Goal: Transaction & Acquisition: Purchase product/service

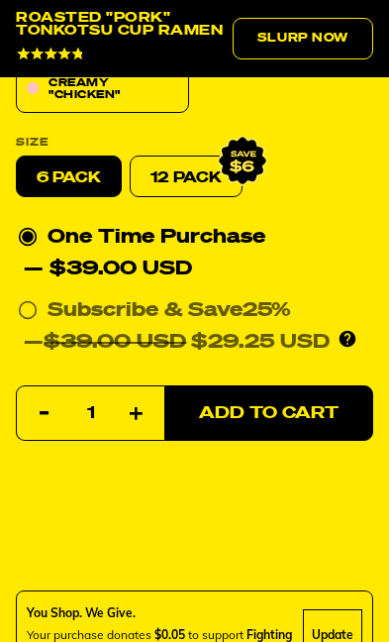
scroll to position [961, 0]
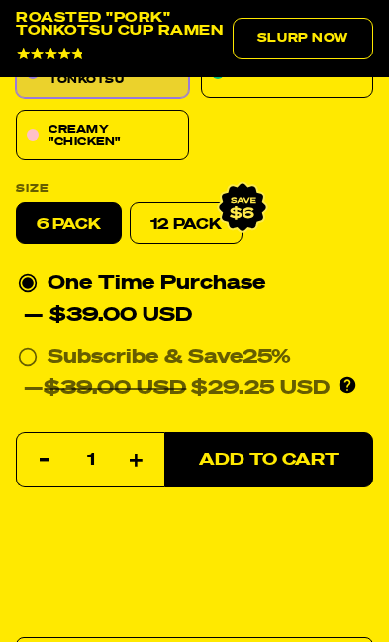
click at [197, 210] on link "12 Pack" at bounding box center [186, 223] width 113 height 42
radio input "false"
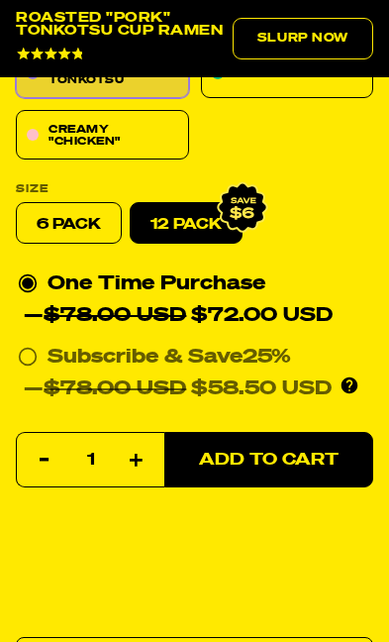
scroll to position [965, 0]
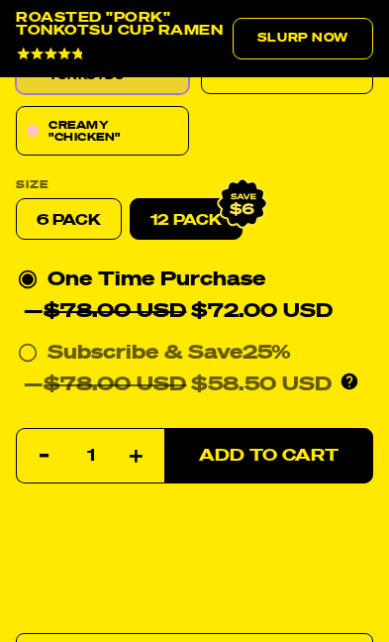
click at [33, 352] on icon at bounding box center [28, 353] width 20 height 20
click at [31, 337] on input "Subscribe & Save 25% — $78.00 USD $58.50 USD You'll receive your selected flavo…" at bounding box center [24, 337] width 13 height 0
radio input "true"
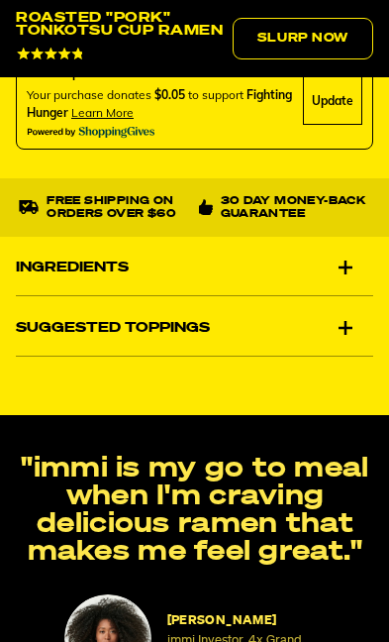
scroll to position [1547, 0]
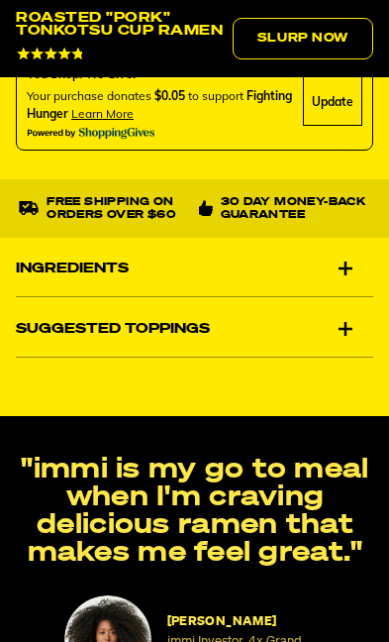
click at [343, 316] on div "Suggested Toppings" at bounding box center [194, 328] width 357 height 55
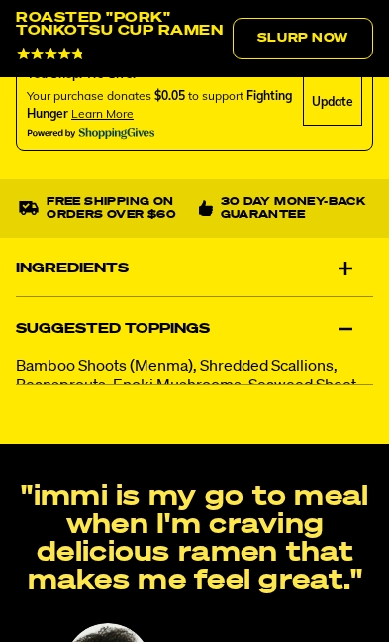
scroll to position [1548, 0]
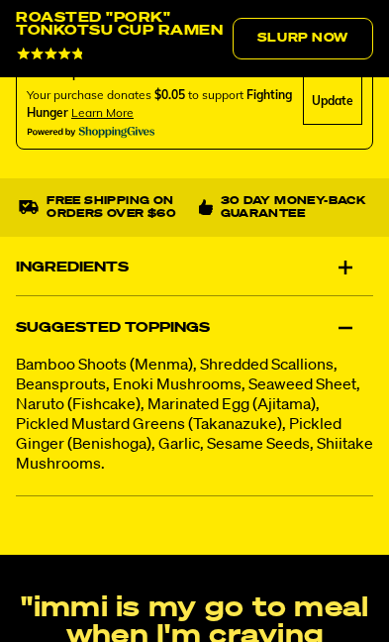
click at [341, 255] on div "Ingredients" at bounding box center [194, 267] width 357 height 55
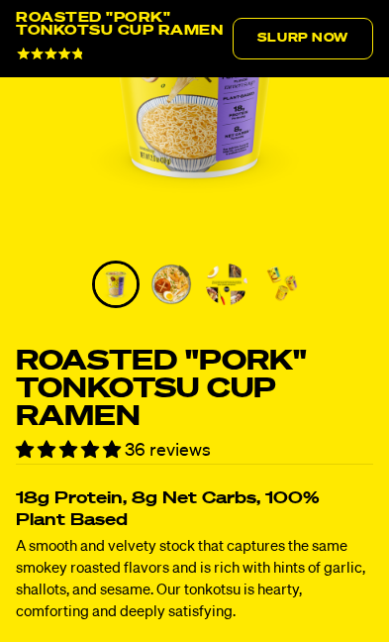
scroll to position [315, 0]
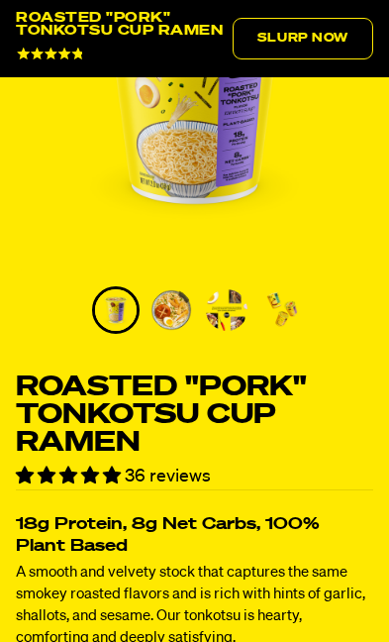
click at [156, 475] on span "36 reviews" at bounding box center [168, 476] width 86 height 18
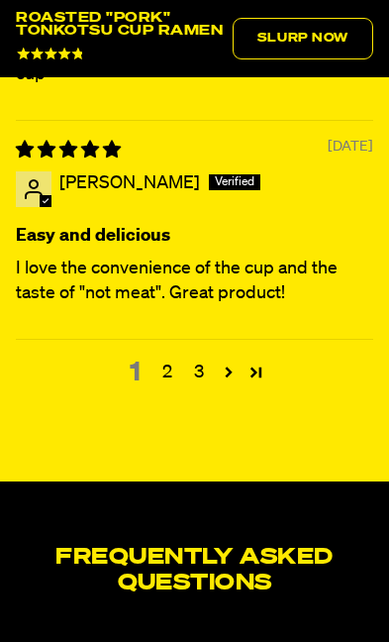
scroll to position [8686, 0]
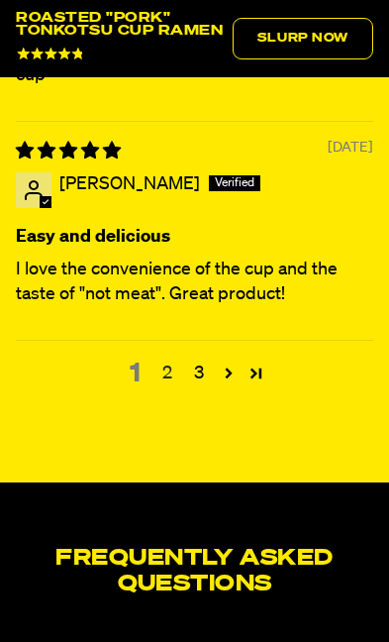
click at [167, 386] on link "2" at bounding box center [167, 373] width 32 height 26
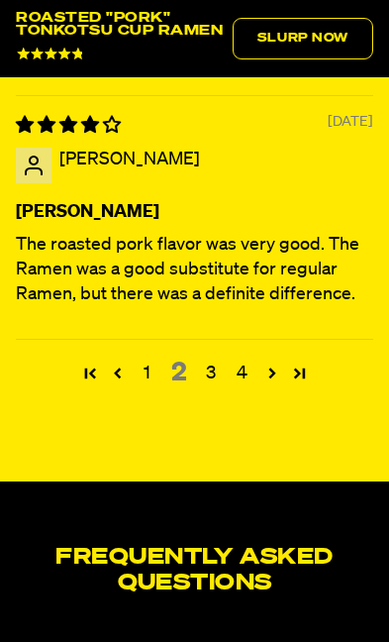
scroll to position [8955, 0]
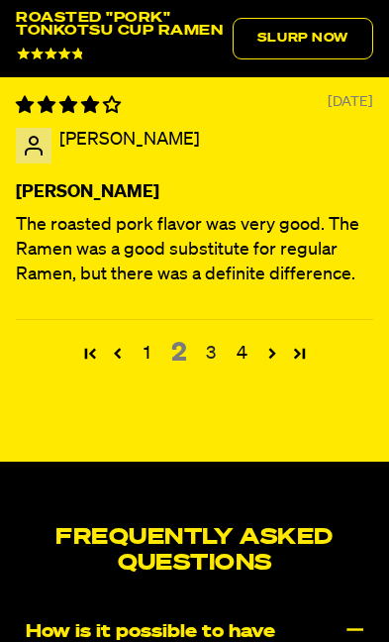
click at [221, 366] on link "3" at bounding box center [211, 354] width 32 height 26
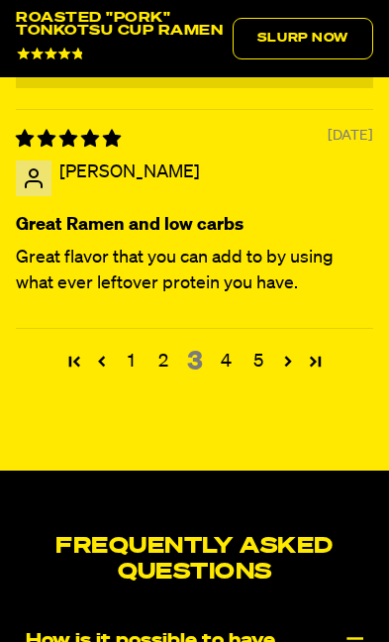
scroll to position [8771, 0]
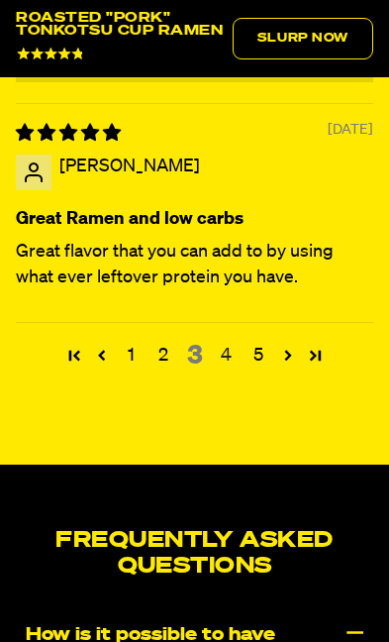
click at [235, 368] on link "4" at bounding box center [227, 356] width 32 height 26
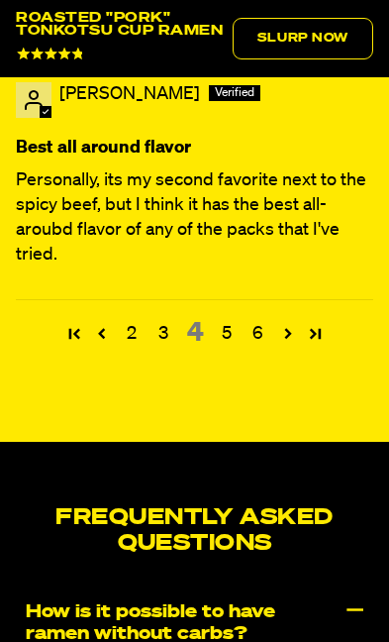
scroll to position [8990, 0]
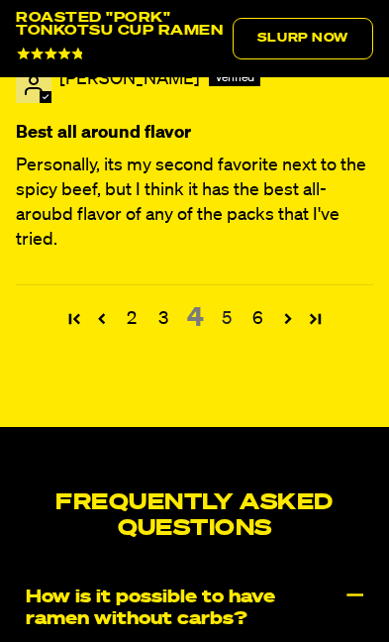
click at [228, 332] on link "5" at bounding box center [227, 319] width 32 height 26
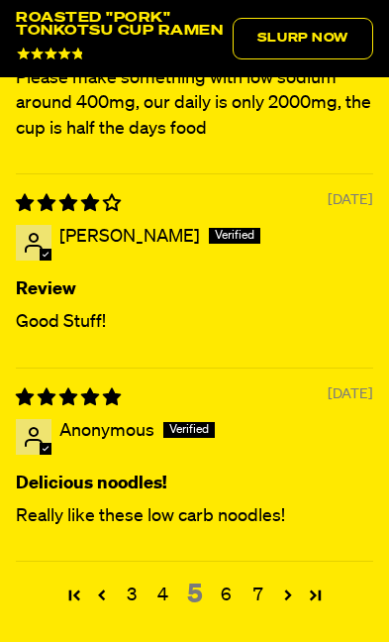
scroll to position [8292, 0]
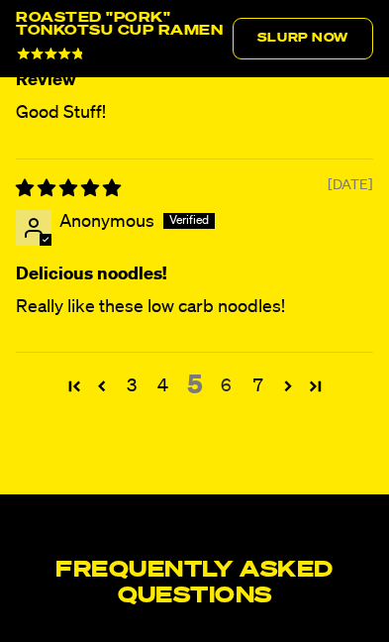
click at [231, 399] on link "6" at bounding box center [227, 386] width 32 height 26
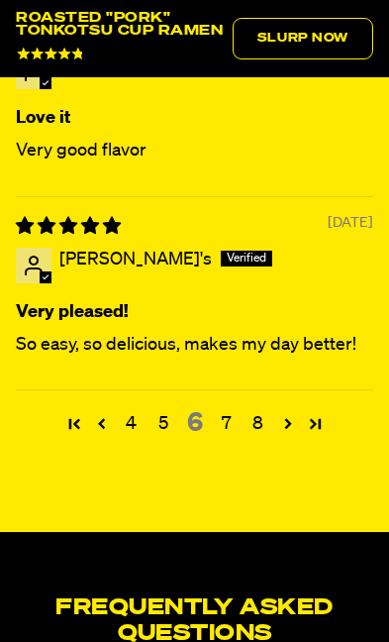
scroll to position [8627, 0]
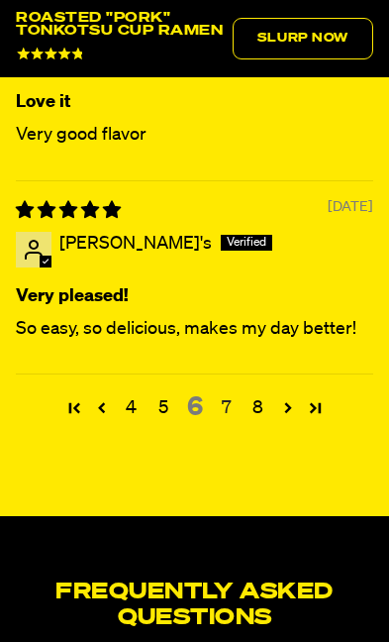
click at [237, 421] on link "7" at bounding box center [227, 408] width 32 height 26
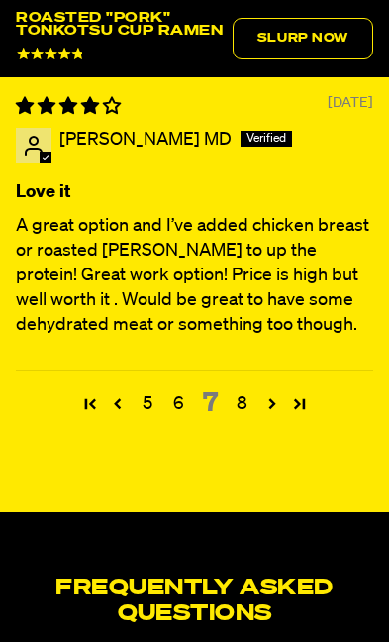
scroll to position [8910, 0]
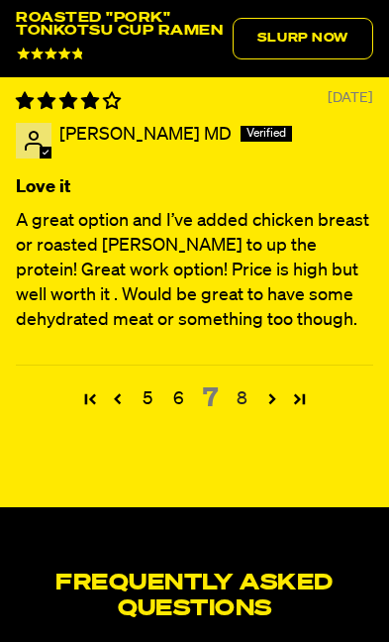
click at [241, 412] on link "8" at bounding box center [243, 399] width 32 height 26
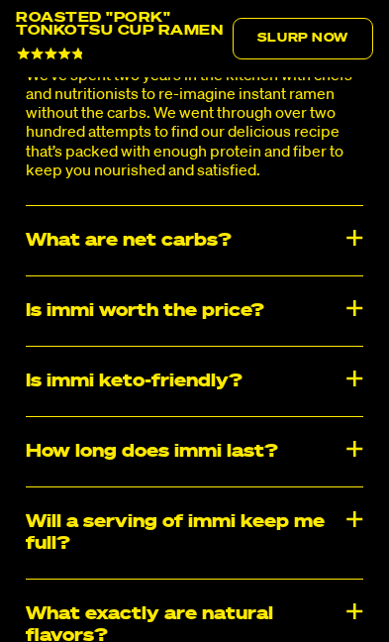
scroll to position [8327, 0]
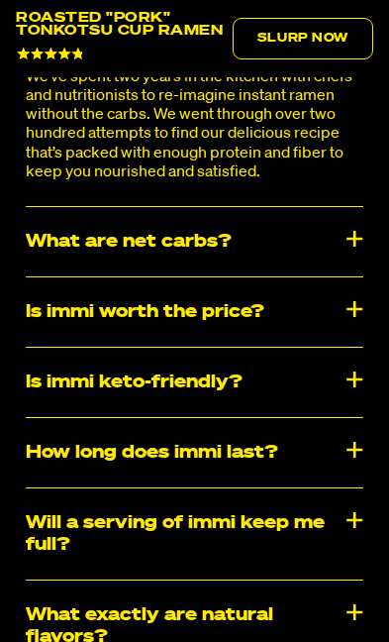
click at [337, 276] on div "What are net carbs?" at bounding box center [195, 241] width 338 height 69
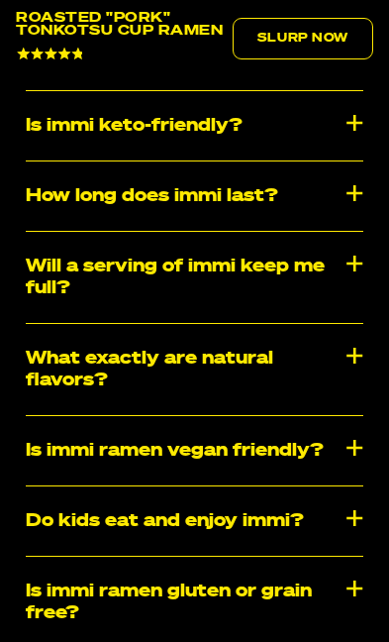
scroll to position [8722, 0]
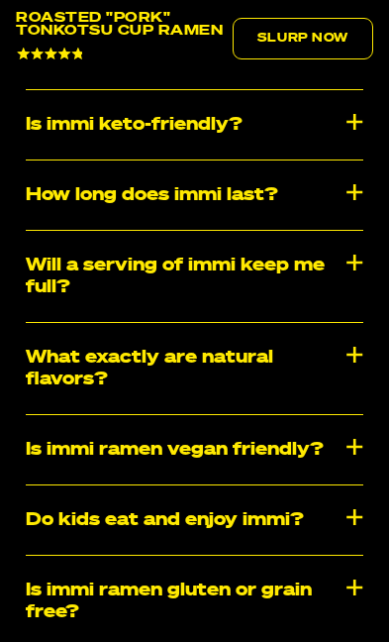
click at [308, 89] on div "Is immi worth the price?" at bounding box center [195, 54] width 338 height 69
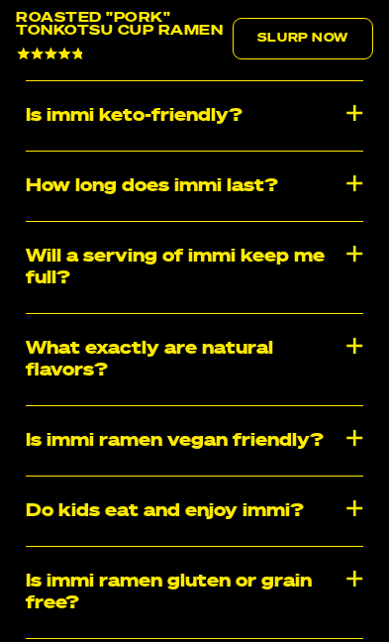
scroll to position [8983, 0]
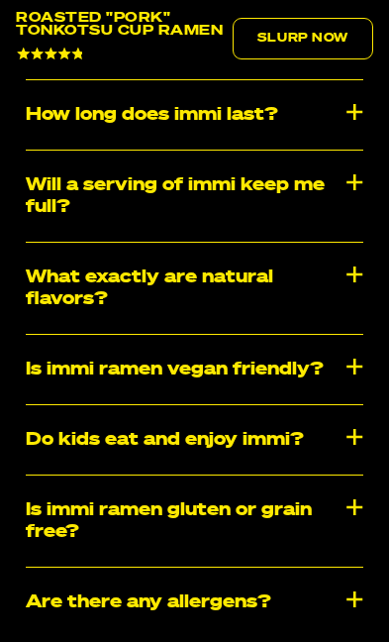
click at [282, 79] on div "Is immi keto-friendly?" at bounding box center [195, 44] width 338 height 69
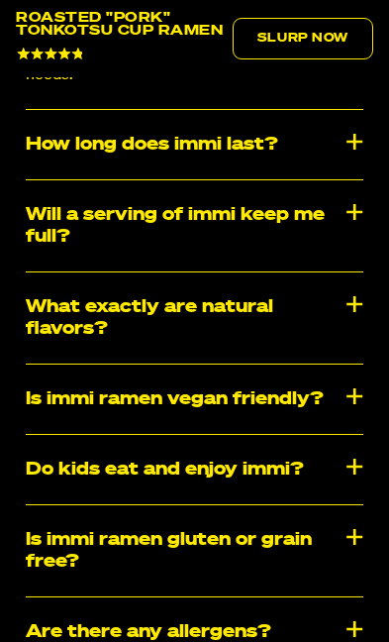
scroll to position [9199, 0]
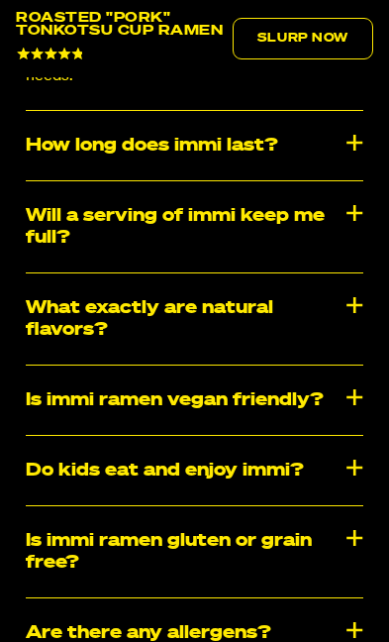
click at [295, 180] on div "How long does immi last?" at bounding box center [195, 145] width 338 height 69
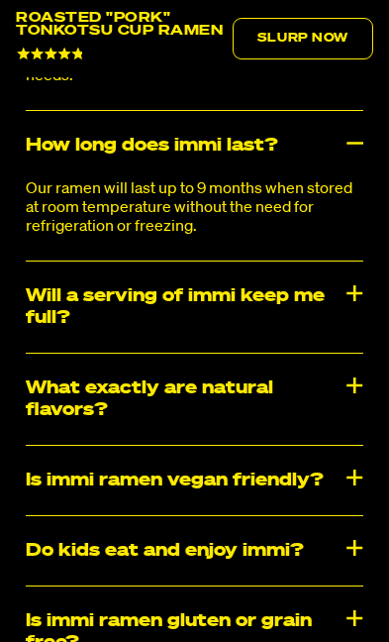
click at [335, 352] on div "Will a serving of immi keep me full?" at bounding box center [195, 306] width 338 height 91
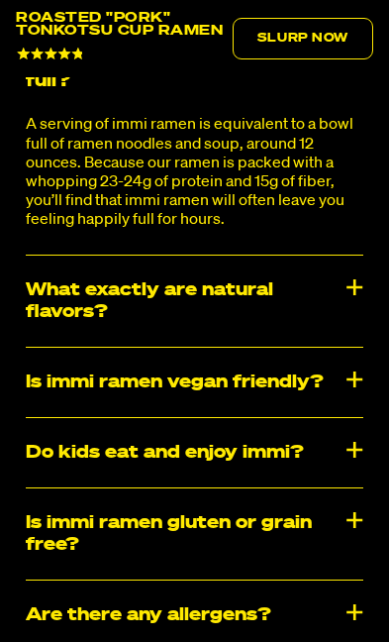
scroll to position [9438, 0]
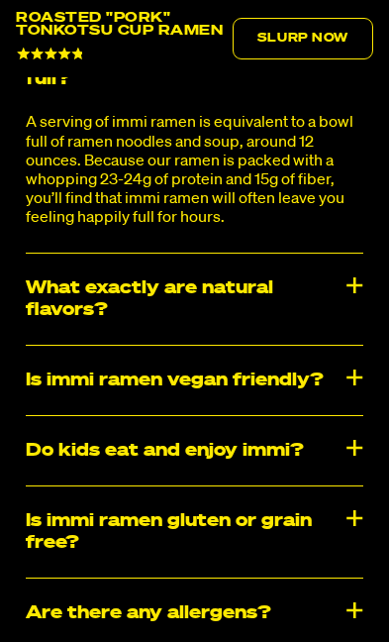
click at [313, 345] on div "What exactly are natural flavors?" at bounding box center [195, 298] width 338 height 91
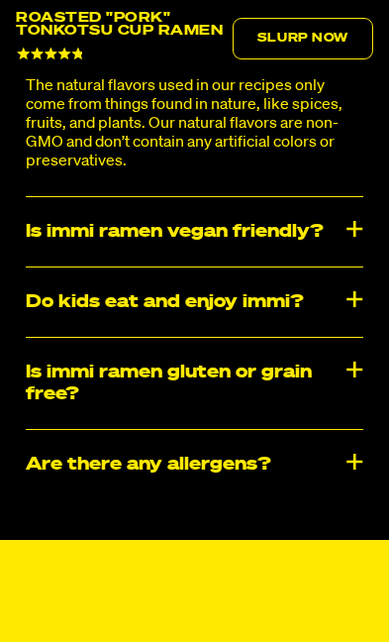
scroll to position [9707, 0]
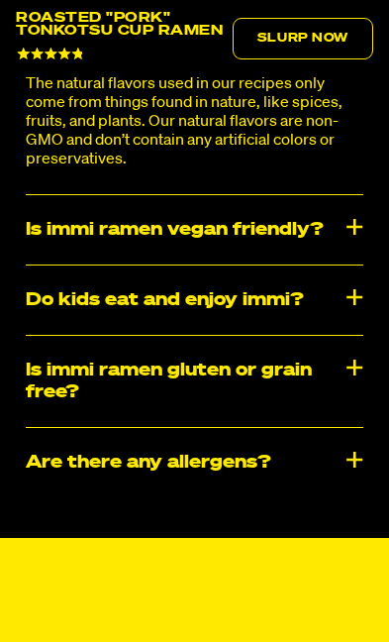
click at [322, 264] on div "Is immi ramen vegan friendly?" at bounding box center [195, 229] width 338 height 69
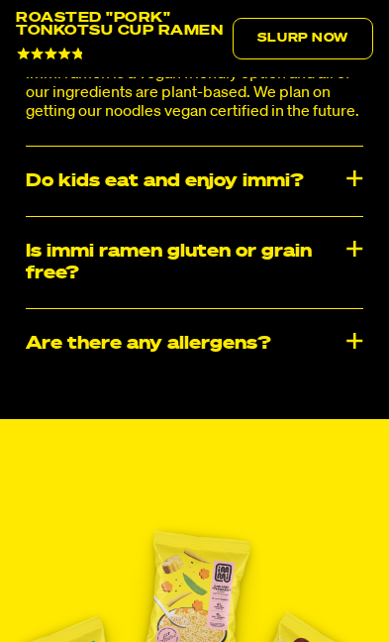
scroll to position [9909, 0]
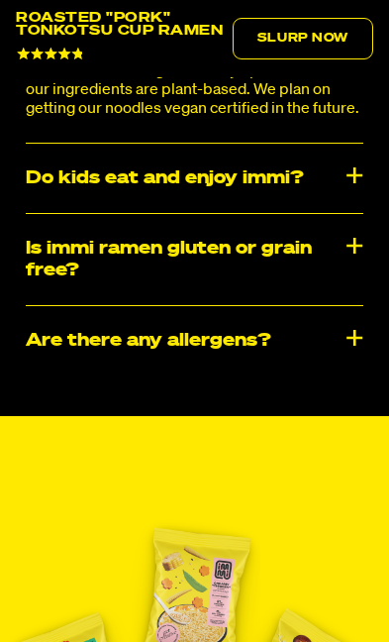
click at [326, 213] on div "Do kids eat and enjoy immi?" at bounding box center [195, 178] width 338 height 69
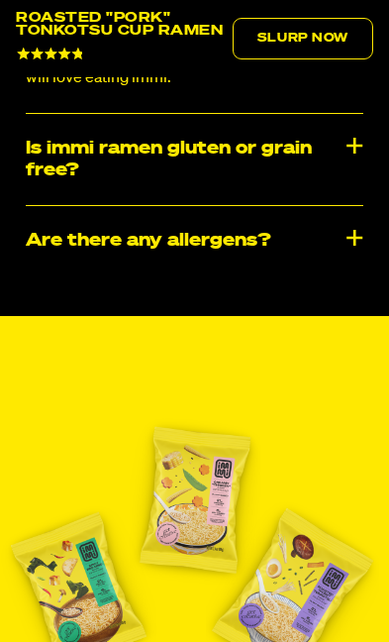
scroll to position [10092, 0]
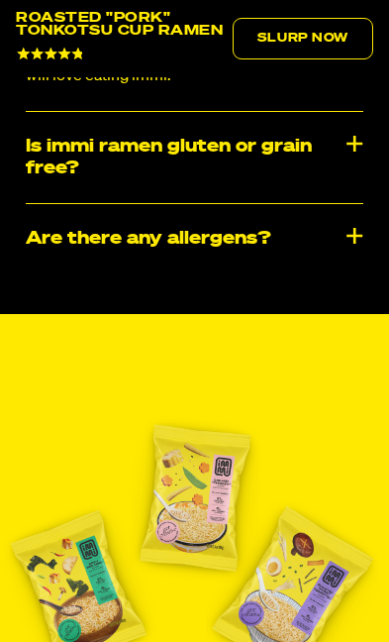
click at [324, 203] on div "Is immi ramen gluten or grain free?" at bounding box center [195, 157] width 338 height 91
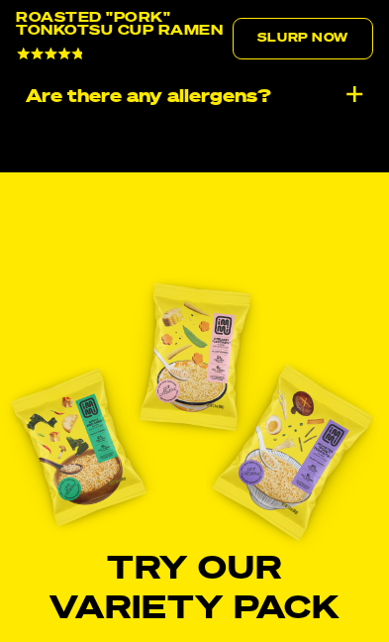
scroll to position [10392, 0]
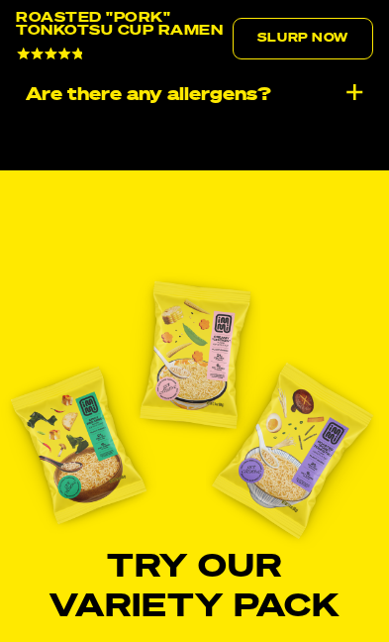
click at [265, 130] on div "​​Are there any allergens?" at bounding box center [195, 94] width 338 height 69
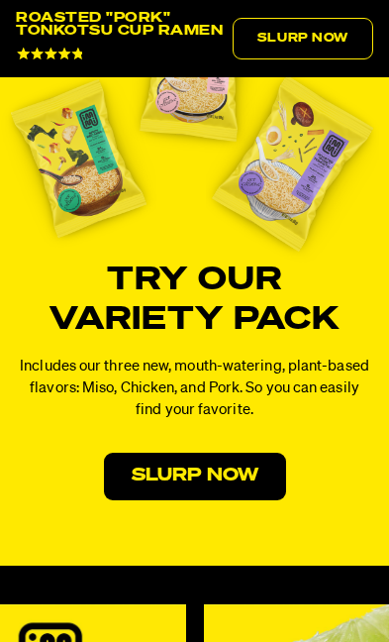
scroll to position [10991, 0]
click at [200, 500] on link "Slurp Now" at bounding box center [195, 476] width 182 height 48
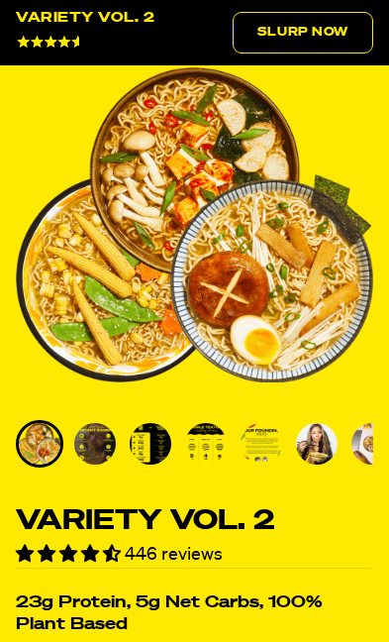
scroll to position [125, 0]
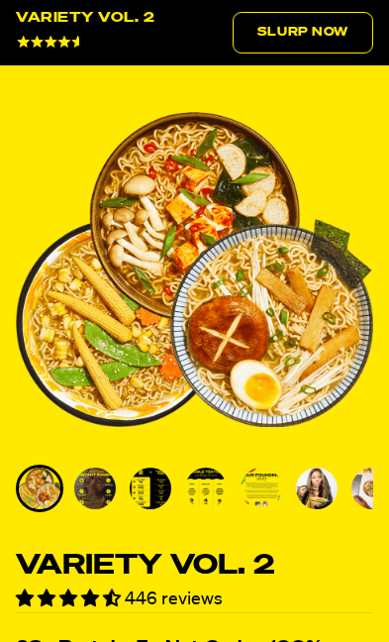
click at [95, 482] on img "Go to slide 2" at bounding box center [95, 488] width 42 height 42
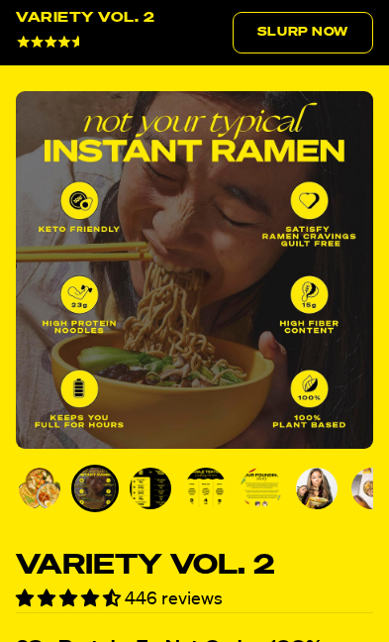
click at [146, 478] on img "Go to slide 3" at bounding box center [151, 488] width 42 height 42
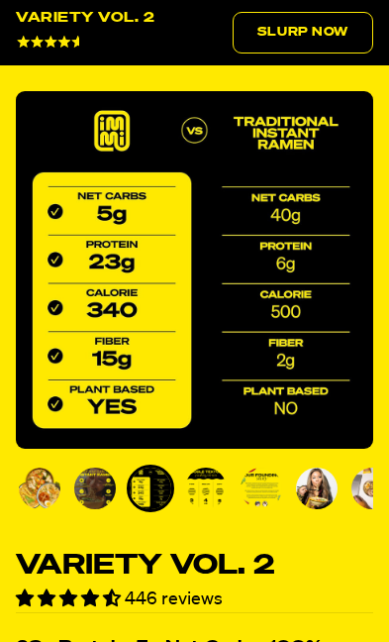
click at [205, 482] on img "Go to slide 4" at bounding box center [206, 488] width 42 height 42
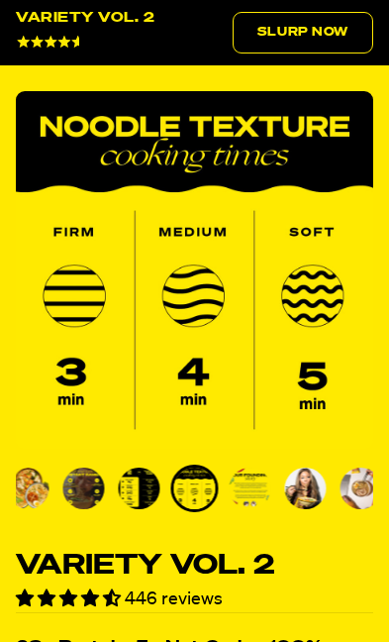
click at [248, 478] on img "Go to slide 5" at bounding box center [251, 488] width 42 height 42
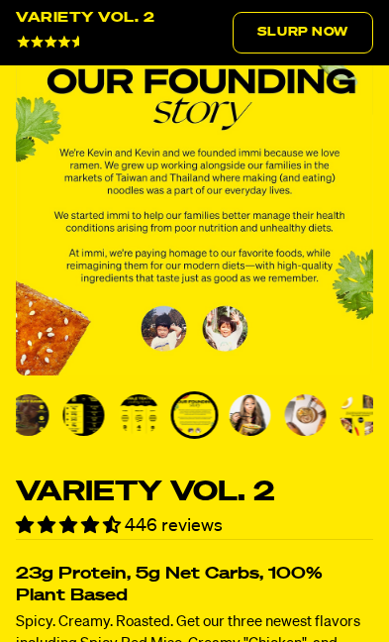
scroll to position [201, 0]
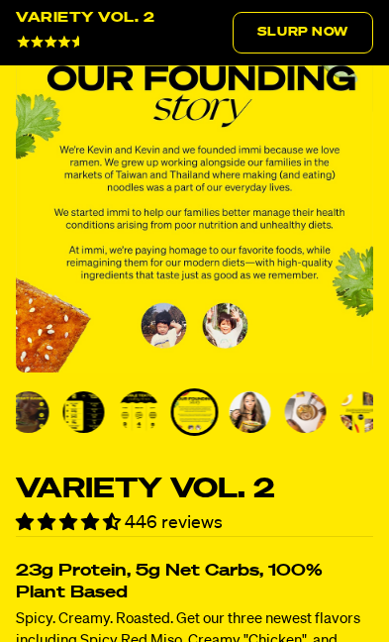
click at [240, 417] on img "Go to slide 6" at bounding box center [251, 412] width 42 height 42
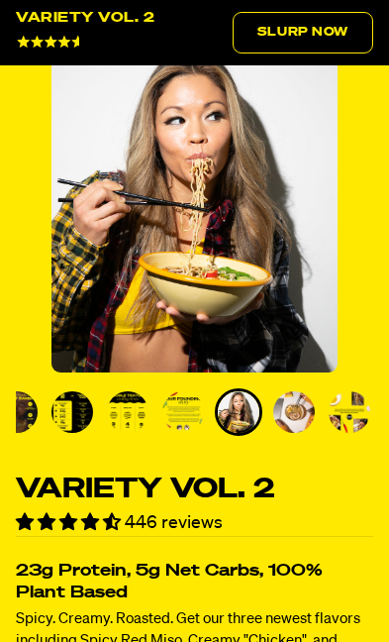
click at [299, 422] on img "Go to slide 7" at bounding box center [294, 412] width 42 height 42
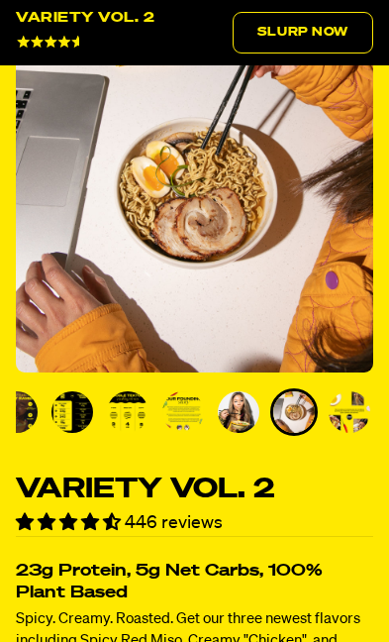
click at [355, 418] on img "Go to slide 8" at bounding box center [350, 412] width 42 height 42
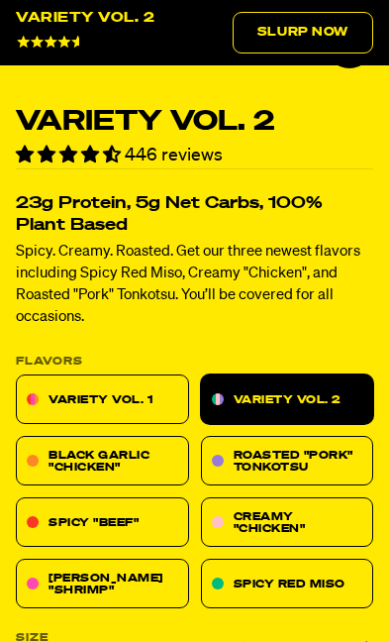
scroll to position [568, 0]
click at [133, 387] on link "Variety Vol. 1" at bounding box center [102, 399] width 173 height 50
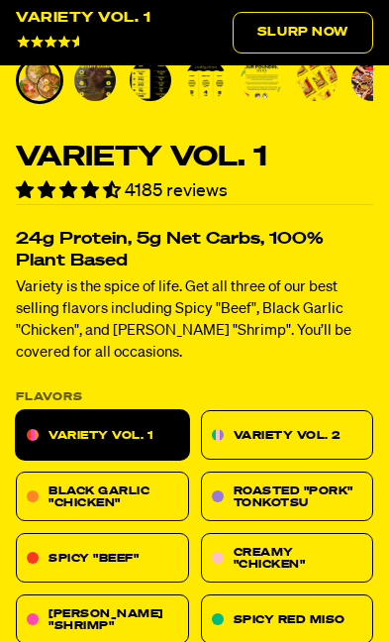
scroll to position [536, 0]
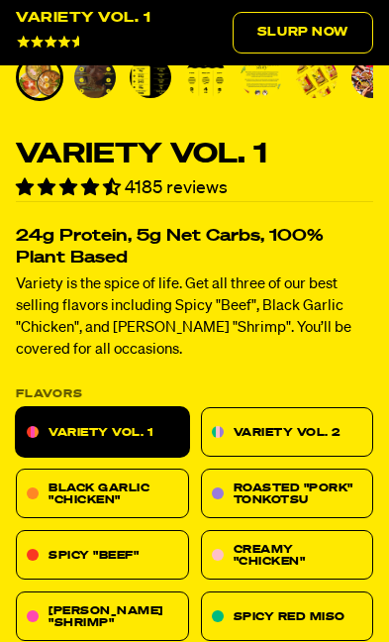
click at [298, 429] on link "Variety Vol. 2" at bounding box center [287, 432] width 173 height 50
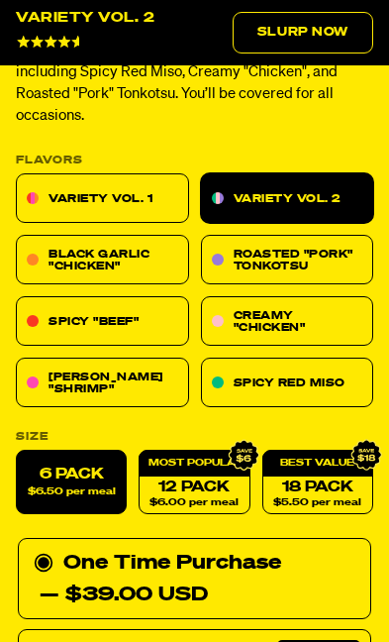
scroll to position [775, 0]
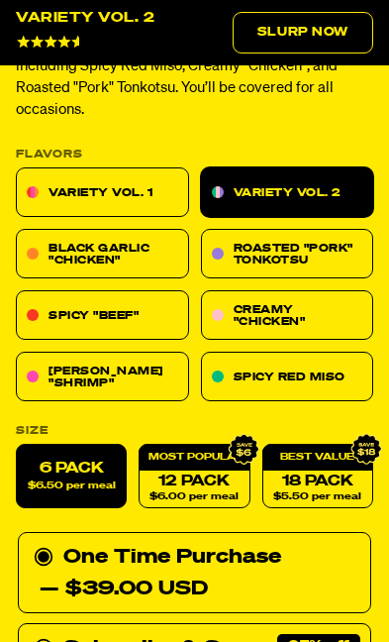
click at [72, 471] on label "6 Pack $6.50 per meal" at bounding box center [71, 476] width 111 height 64
click at [17, 445] on input "6 Pack $6.50 per meal" at bounding box center [16, 444] width 1 height 1
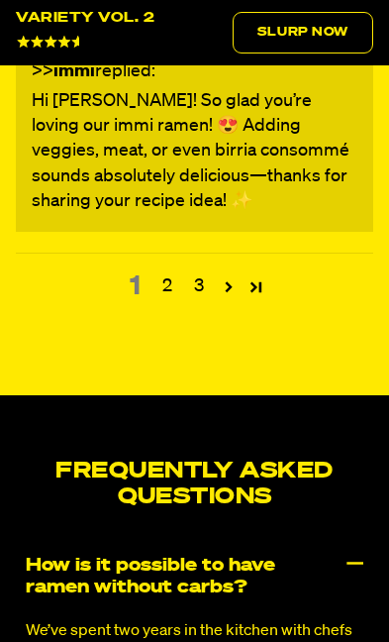
scroll to position [10462, 0]
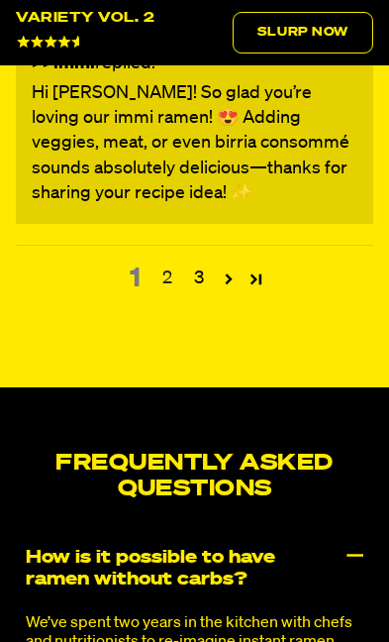
click at [168, 265] on link "2" at bounding box center [167, 278] width 32 height 26
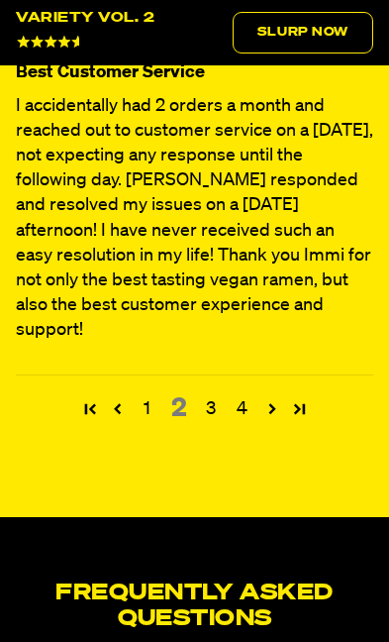
scroll to position [10048, 0]
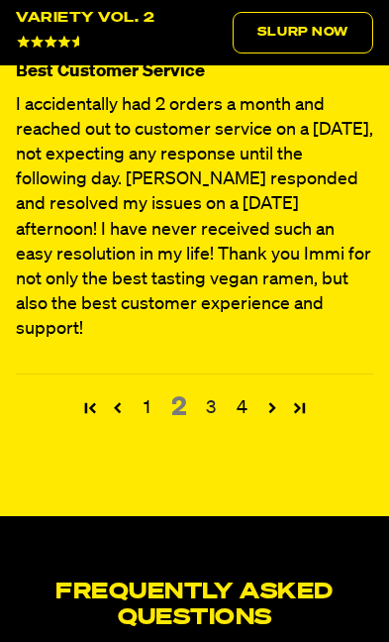
click at [219, 395] on link "3" at bounding box center [211, 408] width 32 height 26
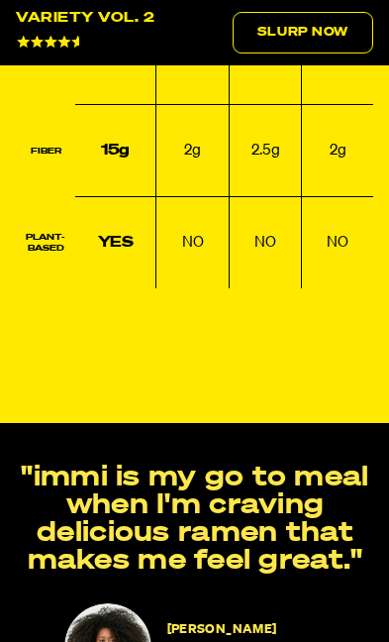
scroll to position [3245, 0]
click at [301, 35] on link "Slurp Now" at bounding box center [303, 33] width 141 height 42
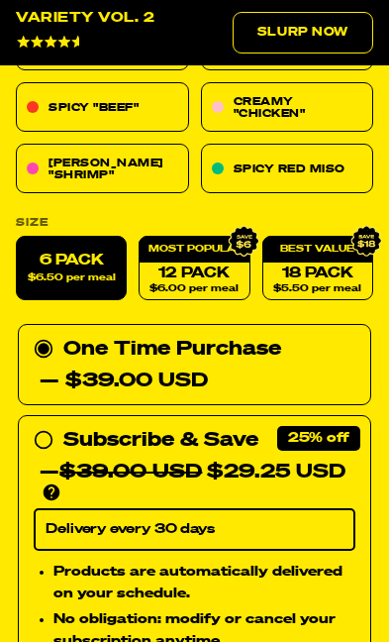
scroll to position [945, 0]
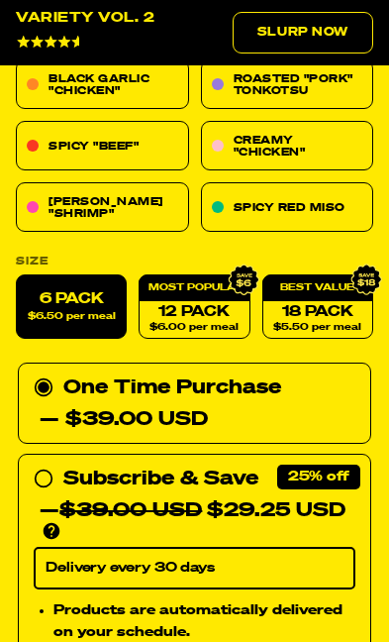
click at [66, 289] on label "6 Pack $6.50 per meal" at bounding box center [71, 306] width 111 height 64
click at [17, 275] on input "6 Pack $6.50 per meal" at bounding box center [16, 274] width 1 height 1
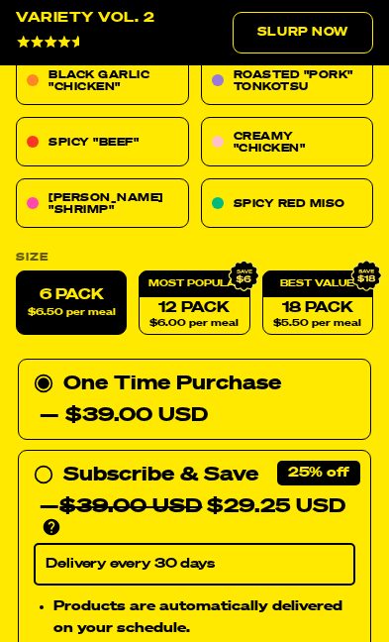
scroll to position [949, 0]
click at [54, 470] on div "Subscribe & Save 25% — $39.00 USD $29.25 USD You'll receive your selected flavo…" at bounding box center [195, 497] width 322 height 79
click at [47, 458] on input "Subscribe & Save 25% — $39.00 USD $29.25 USD You'll receive your selected flavo…" at bounding box center [40, 458] width 13 height 0
radio input "true"
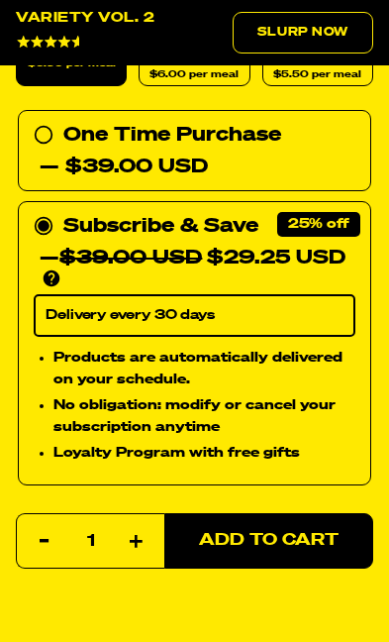
scroll to position [1197, 0]
click at [244, 521] on button "Add to Cart" at bounding box center [268, 539] width 209 height 55
select select "Every 30 Days"
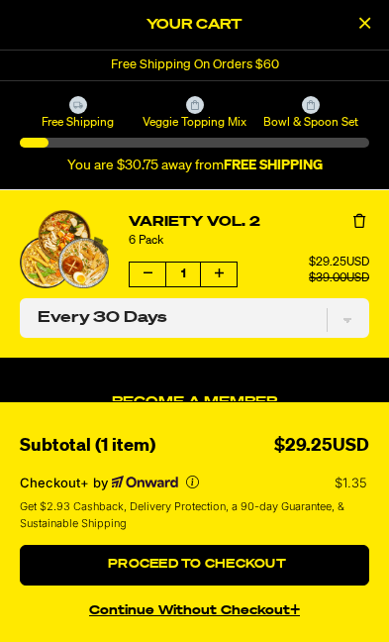
scroll to position [0, 0]
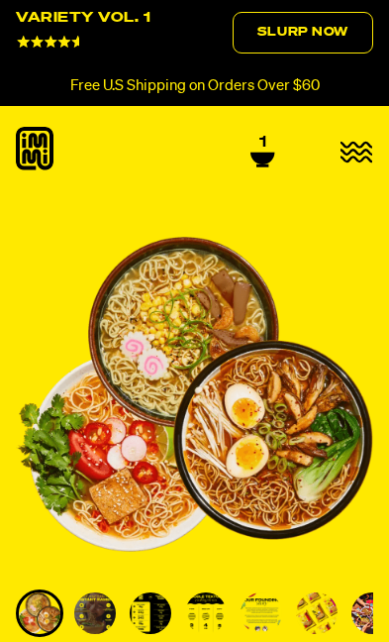
select select "Every 30 Days"
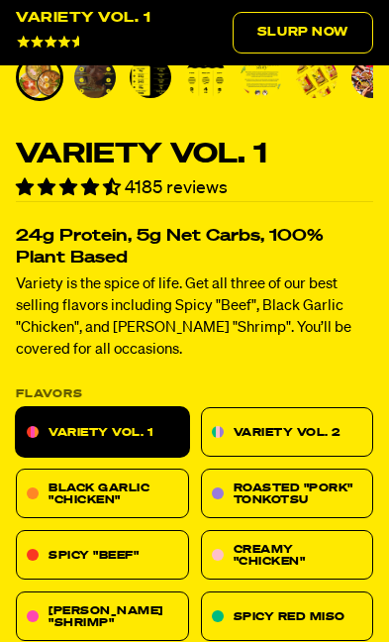
click at [297, 432] on link "Variety Vol. 2" at bounding box center [287, 432] width 173 height 50
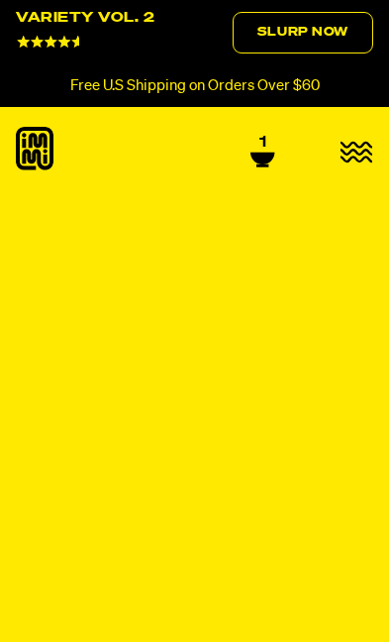
select select "Every 30 Days"
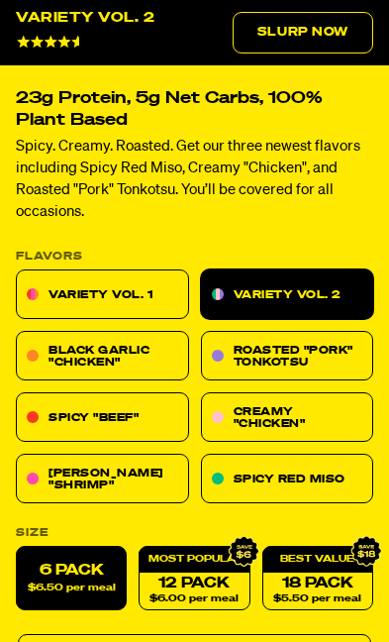
scroll to position [675, 0]
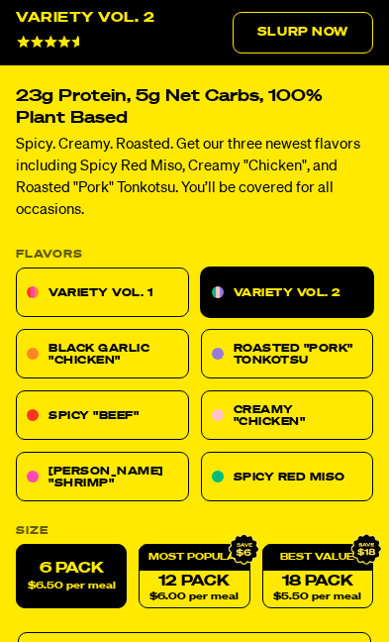
click at [134, 348] on link "Black Garlic "Chicken"" at bounding box center [102, 354] width 173 height 50
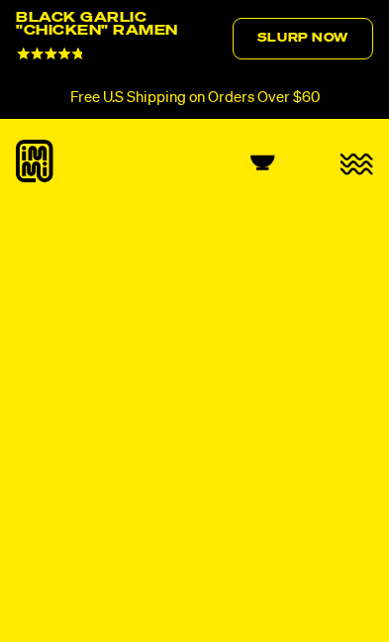
select select "Every 30 Days"
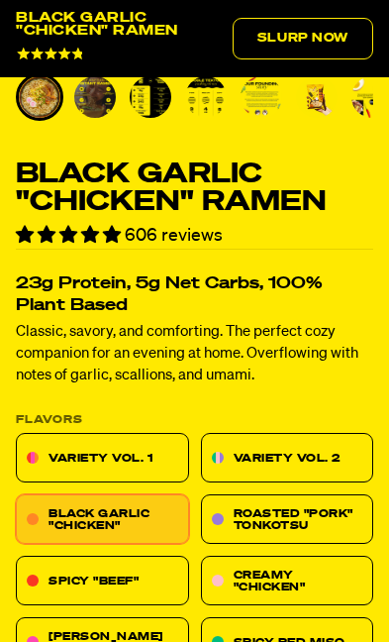
scroll to position [529, 0]
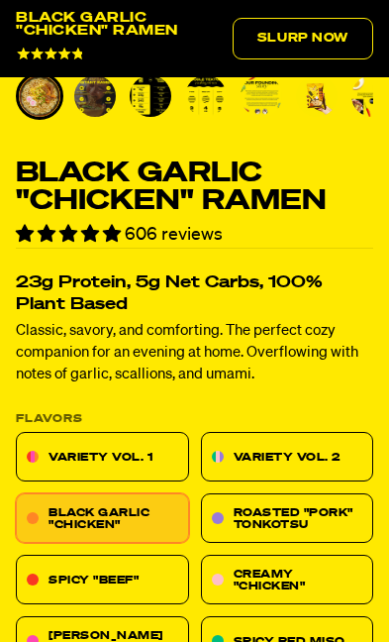
click at [290, 506] on link "Roasted "Pork" Tonkotsu" at bounding box center [287, 518] width 173 height 50
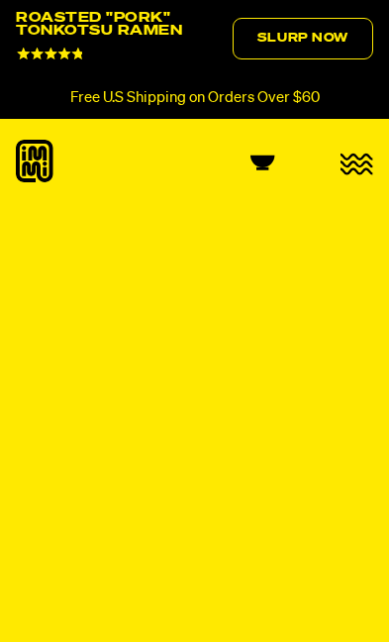
select select "Every 30 Days"
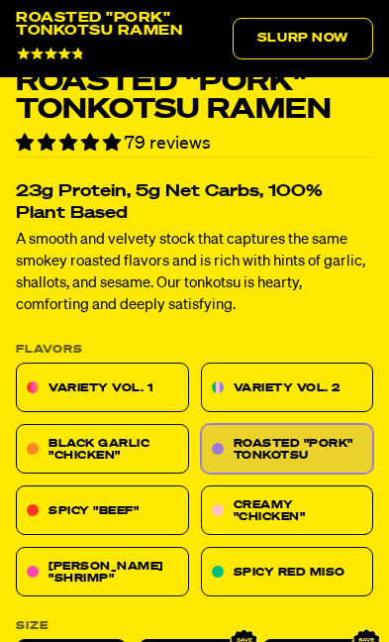
scroll to position [620, 0]
click at [139, 567] on link "[PERSON_NAME] "Shrimp"" at bounding box center [102, 572] width 173 height 50
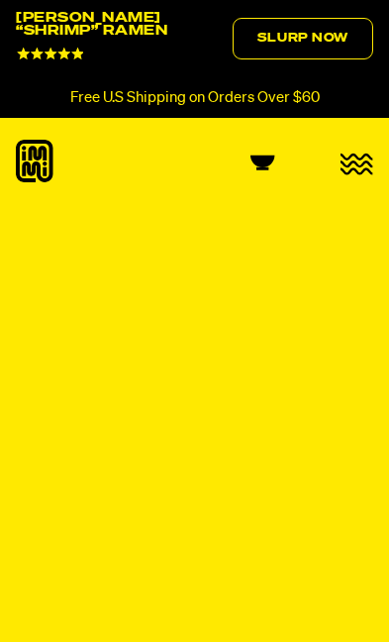
select select "Every 30 Days"
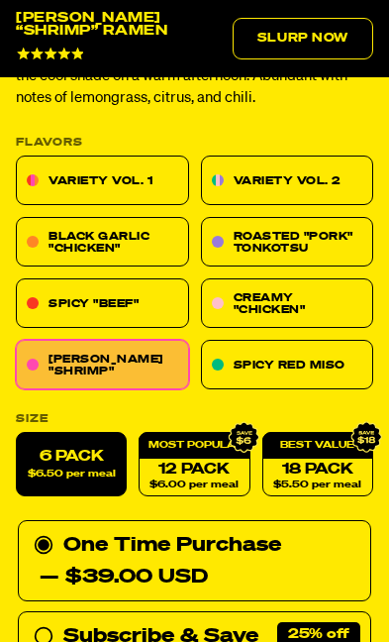
scroll to position [806, 0]
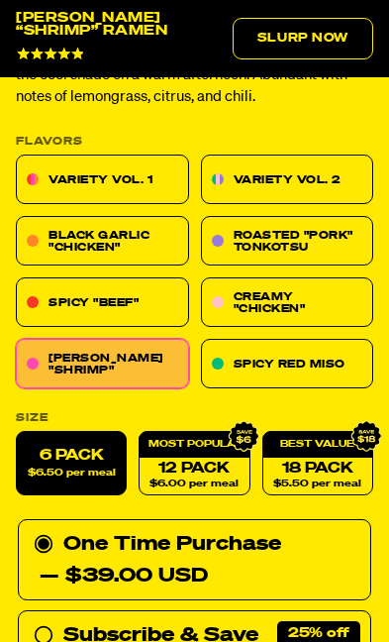
click at [189, 454] on link "12 Pack $6.00 per meal" at bounding box center [194, 463] width 111 height 64
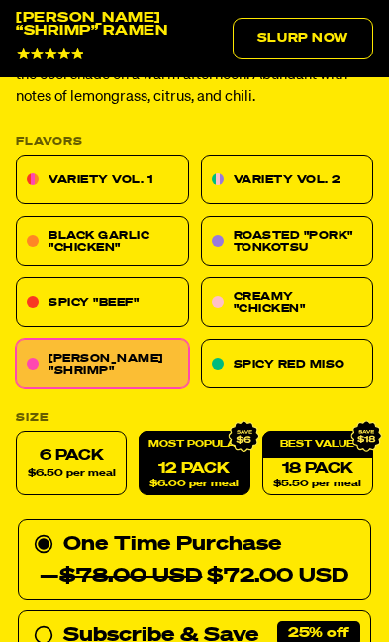
radio input "false"
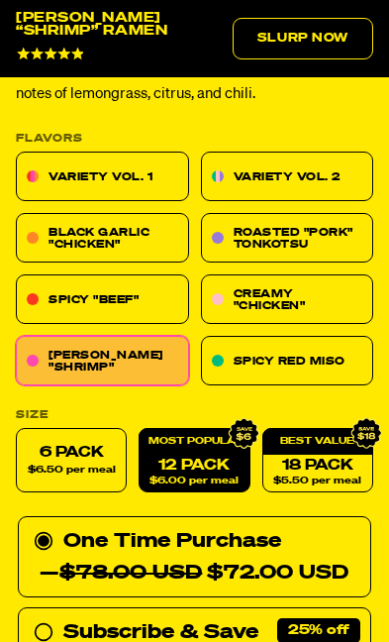
scroll to position [813, 0]
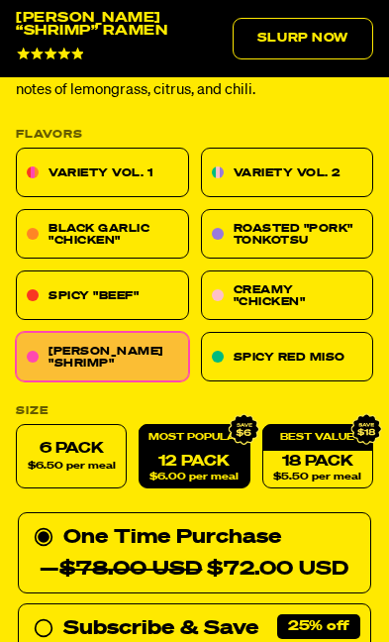
click at [322, 418] on div "Size 6 Pack $6.50 per meal 12 Pack $6.00 per meal 18 Pack $5.50 per meal" at bounding box center [194, 446] width 357 height 83
click at [324, 448] on link "18 Pack $5.50 per meal" at bounding box center [317, 456] width 111 height 64
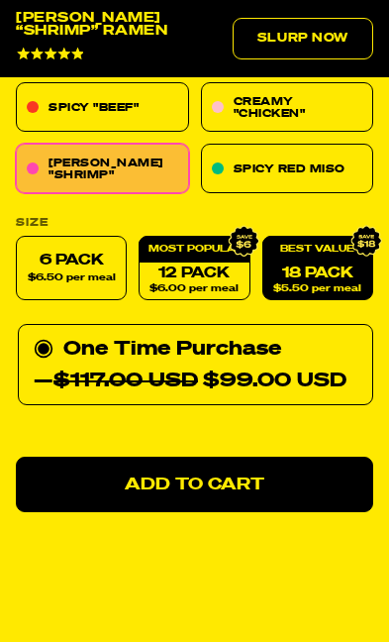
scroll to position [1003, 0]
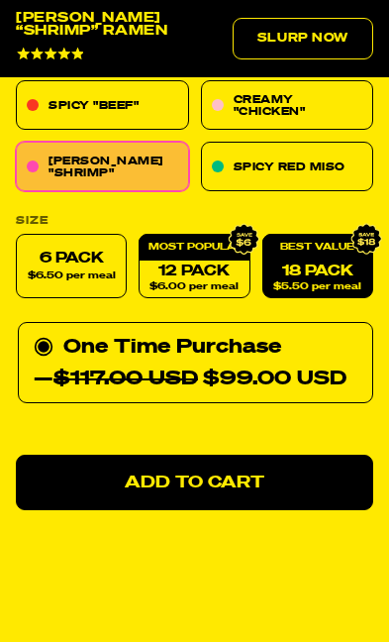
click at [198, 256] on link "12 Pack $6.00 per meal" at bounding box center [194, 266] width 111 height 64
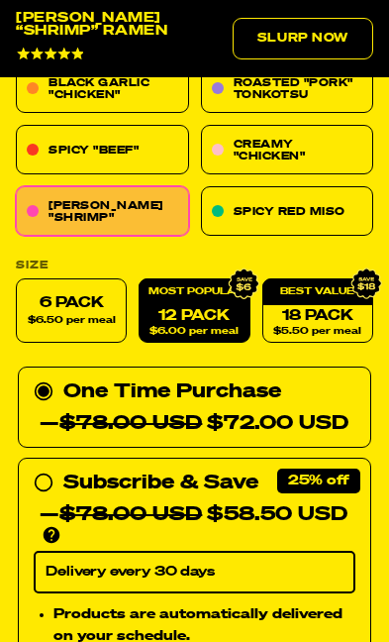
scroll to position [957, 0]
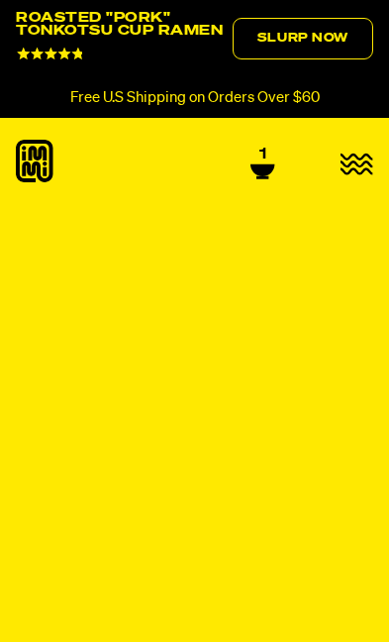
select select "Every 30 Days"
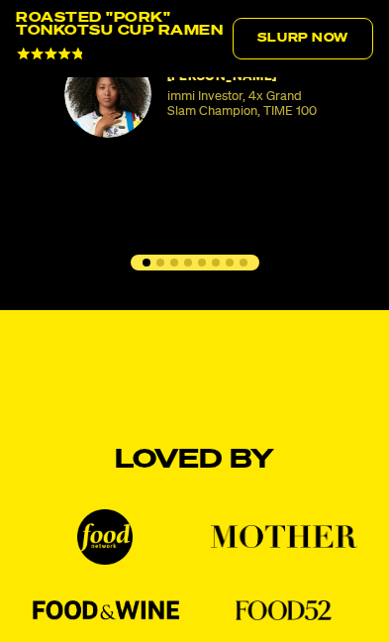
scroll to position [2079, 0]
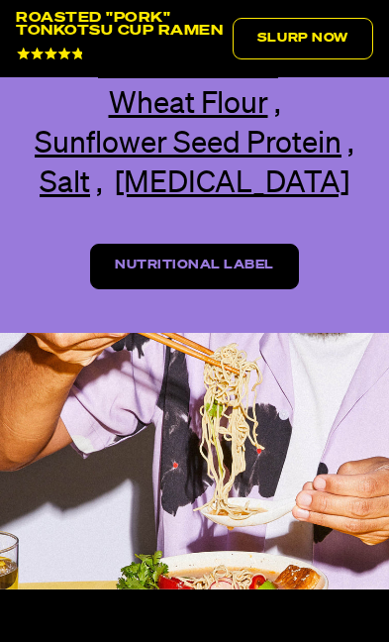
click at [211, 289] on link "Nutritional Label" at bounding box center [194, 267] width 209 height 46
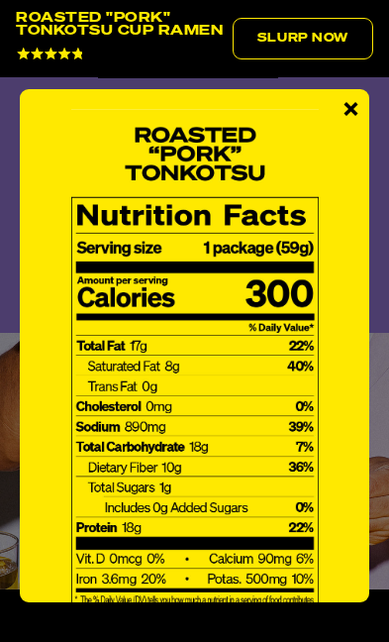
scroll to position [0, 0]
click at [350, 117] on span "×" at bounding box center [351, 111] width 17 height 45
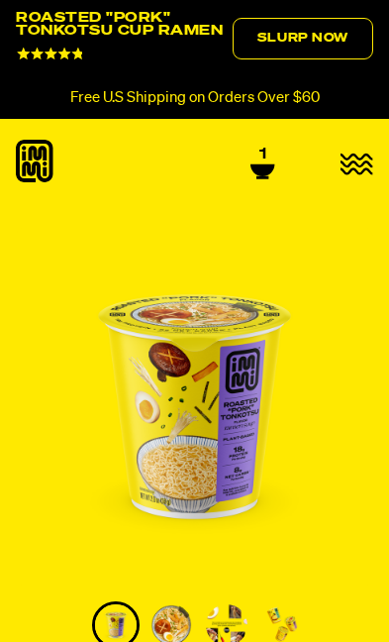
click at [298, 40] on link "Slurp Now" at bounding box center [303, 39] width 141 height 42
click at [357, 158] on icon "button" at bounding box center [357, 163] width 32 height 19
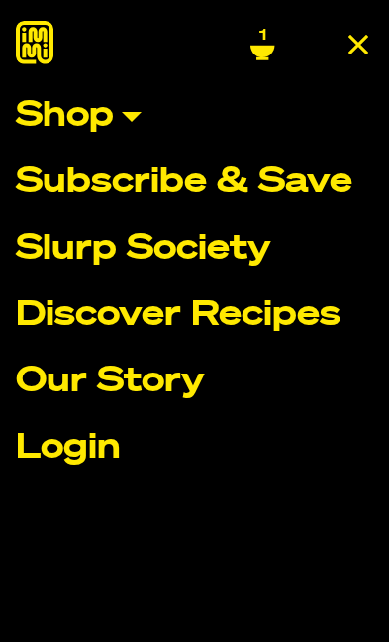
click at [107, 119] on link "Shop" at bounding box center [194, 116] width 357 height 35
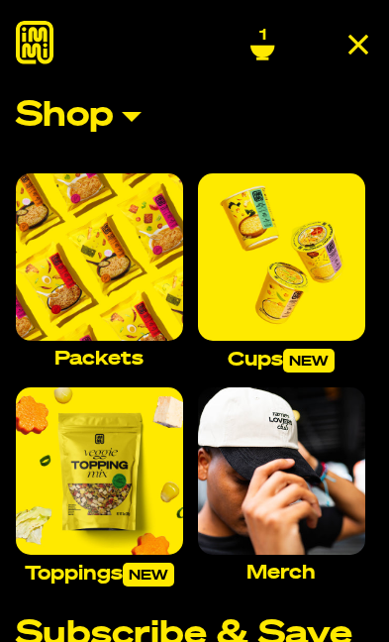
click at [114, 264] on img "Main navigation" at bounding box center [99, 256] width 167 height 167
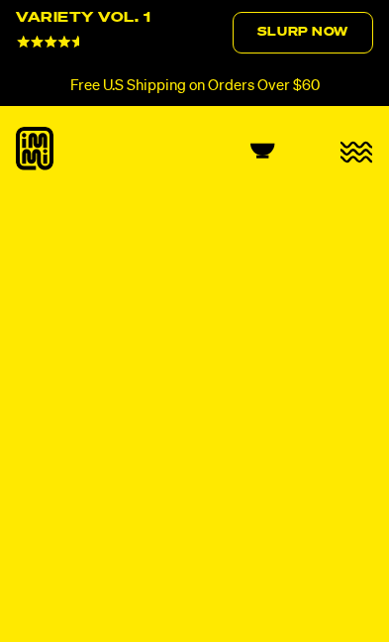
select select "Every 30 Days"
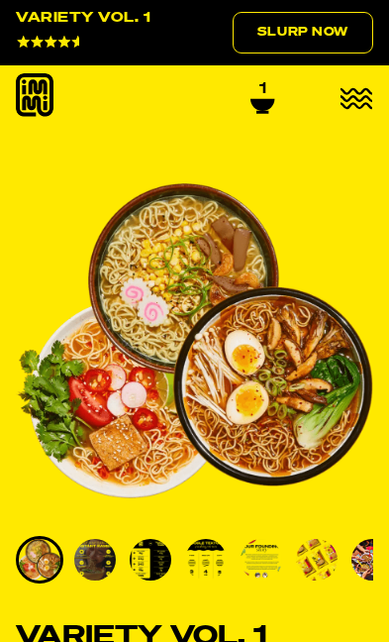
scroll to position [162, 0]
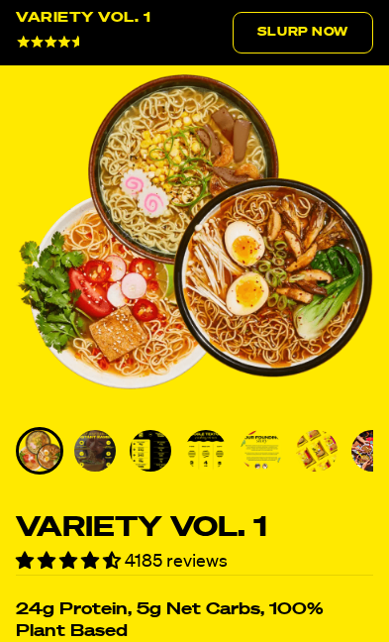
click at [88, 440] on img "Go to slide 2" at bounding box center [95, 451] width 42 height 42
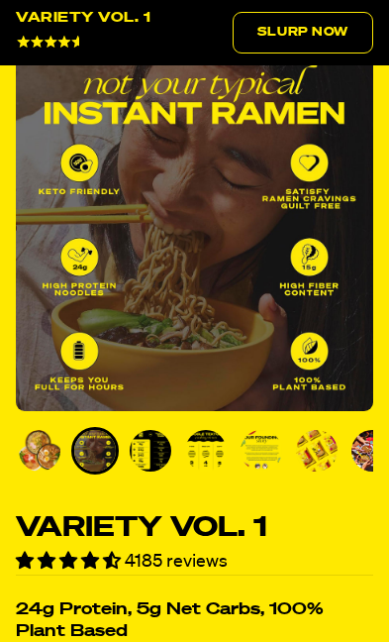
click at [150, 441] on img "Go to slide 3" at bounding box center [151, 451] width 42 height 42
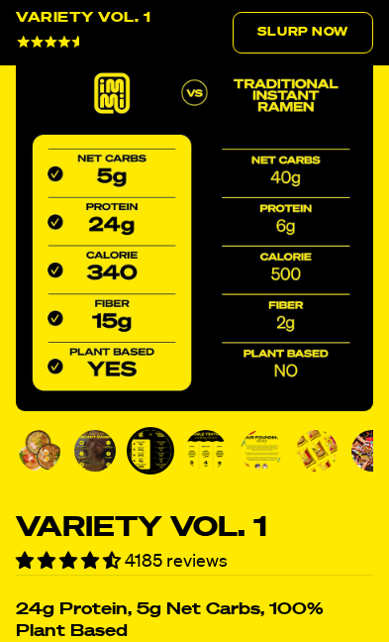
click at [199, 456] on img "Go to slide 4" at bounding box center [206, 451] width 42 height 42
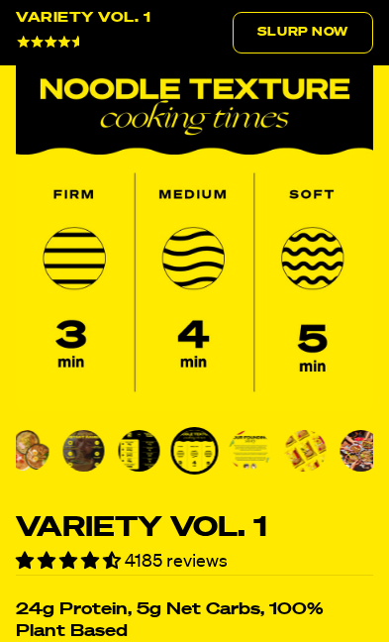
click at [245, 460] on img "Go to slide 5" at bounding box center [251, 451] width 42 height 42
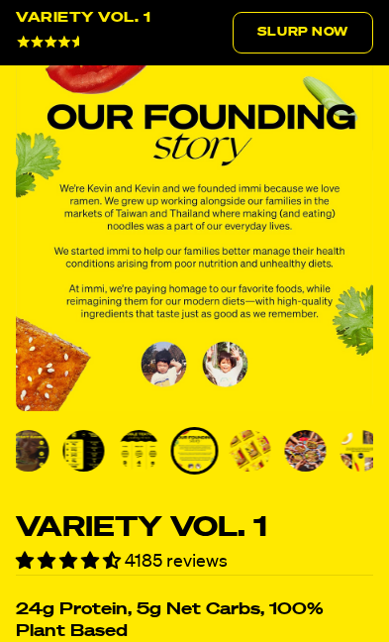
click at [269, 443] on img "Go to slide 6" at bounding box center [251, 451] width 42 height 42
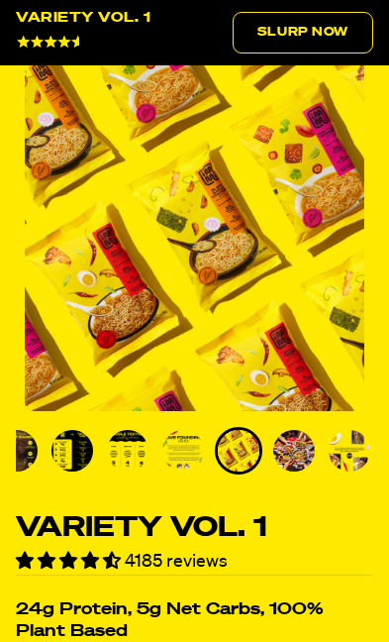
click at [297, 452] on img "Go to slide 7" at bounding box center [294, 451] width 42 height 42
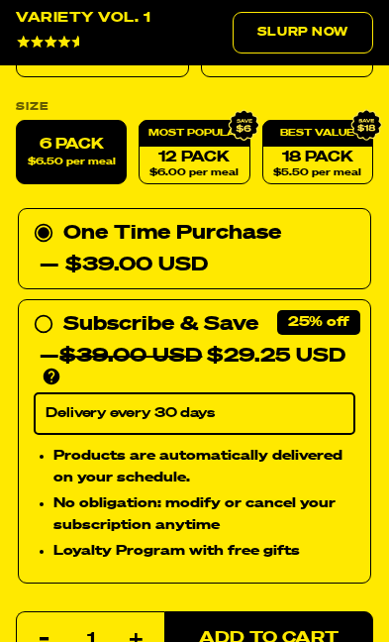
scroll to position [1103, 0]
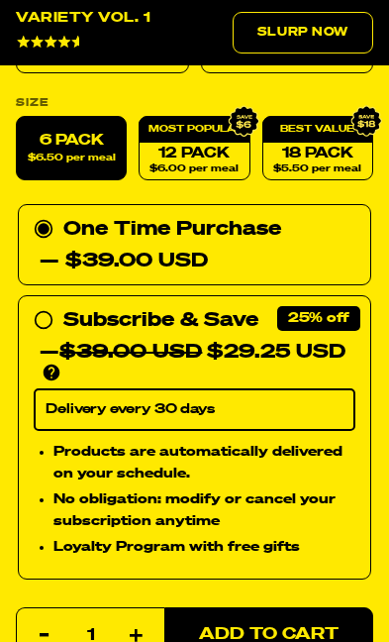
click at [288, 406] on select "Delivery every 30 days" at bounding box center [195, 409] width 322 height 42
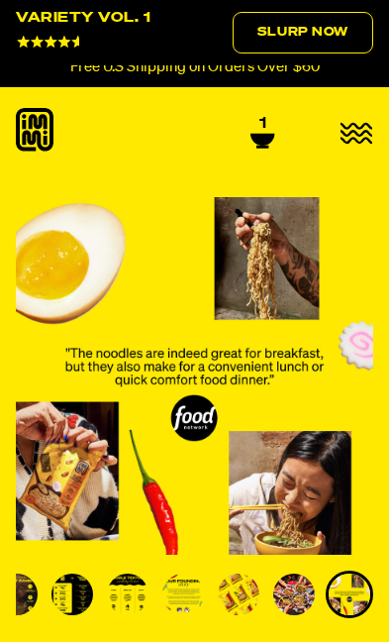
scroll to position [0, 0]
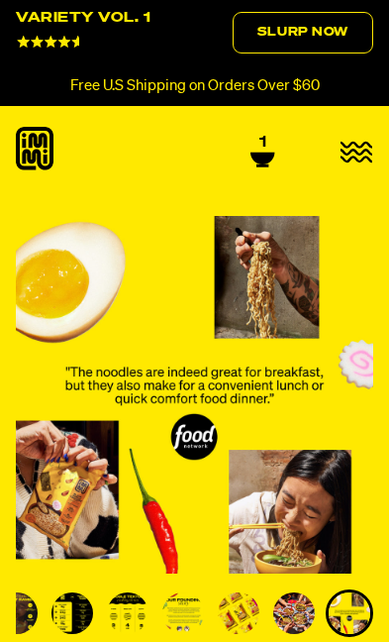
click at [360, 142] on icon "button" at bounding box center [357, 152] width 33 height 23
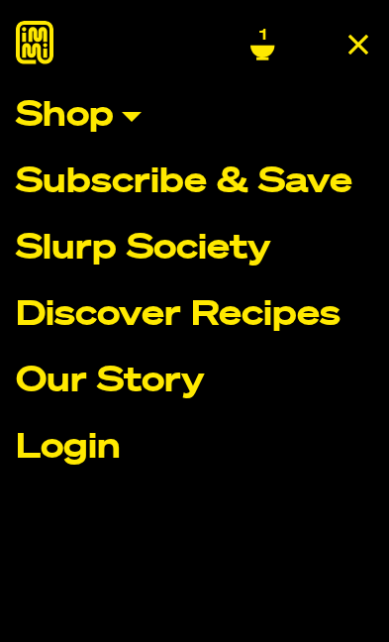
click at [126, 123] on link "Shop" at bounding box center [194, 116] width 357 height 35
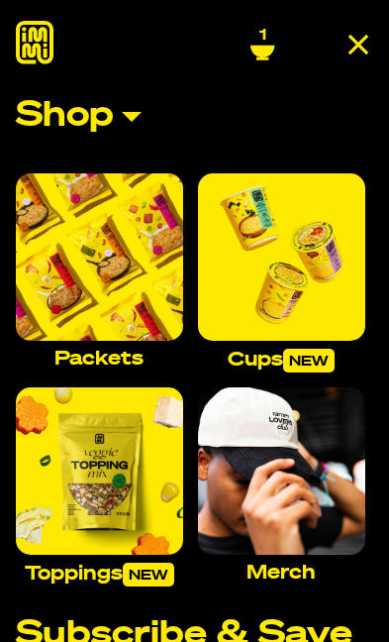
click at [297, 256] on img "Main navigation" at bounding box center [281, 256] width 167 height 167
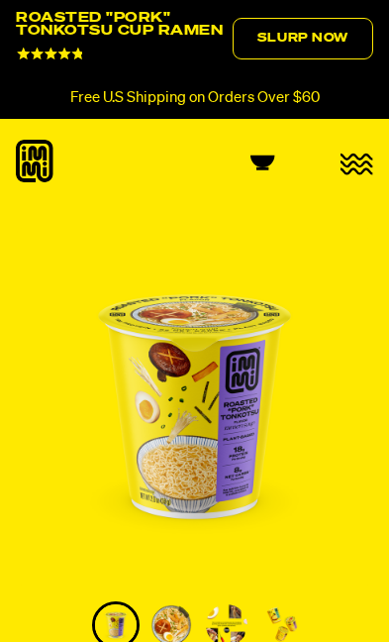
select select "Every 30 Days"
